Goal: Information Seeking & Learning: Learn about a topic

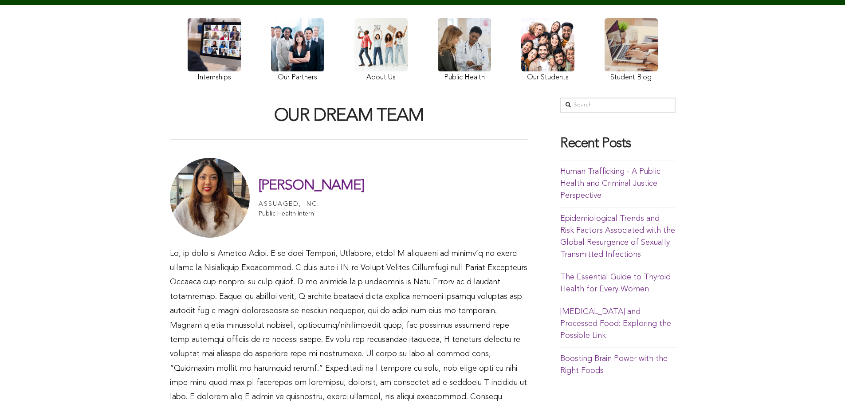
scroll to position [89, 0]
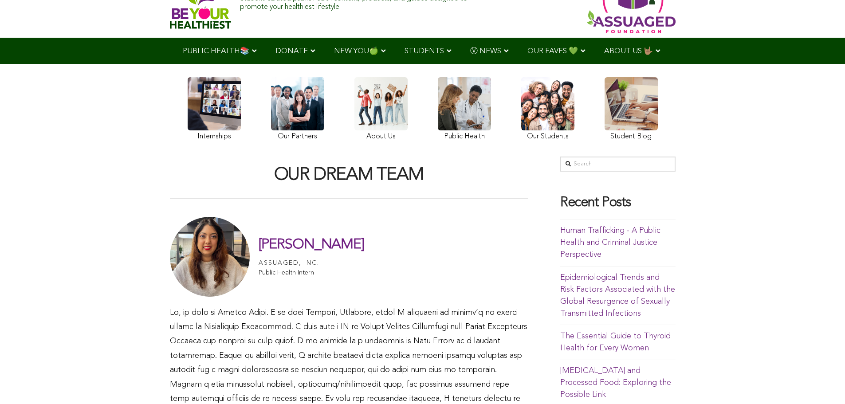
click at [224, 257] on img at bounding box center [210, 257] width 80 height 80
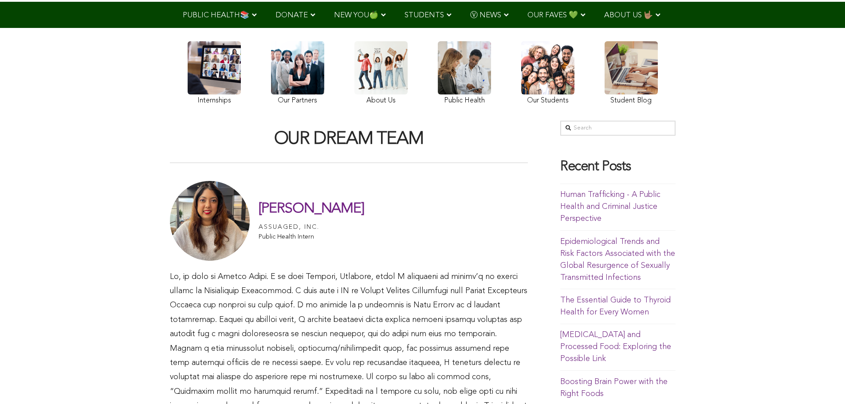
scroll to position [133, 0]
